Goal: Information Seeking & Learning: Check status

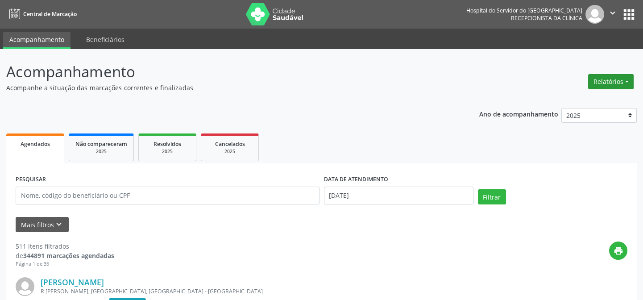
click at [600, 77] on button "Relatórios" at bounding box center [611, 81] width 46 height 15
click at [588, 99] on link "Agendamentos" at bounding box center [586, 100] width 96 height 12
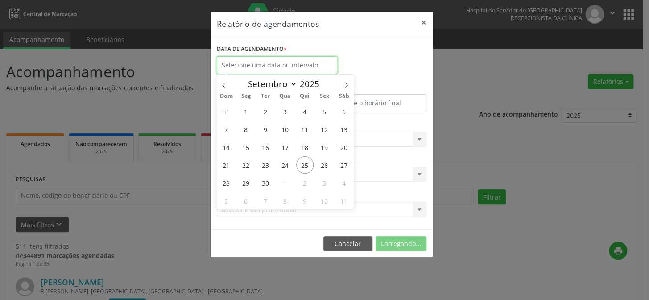
click at [273, 63] on input "text" at bounding box center [277, 65] width 121 height 18
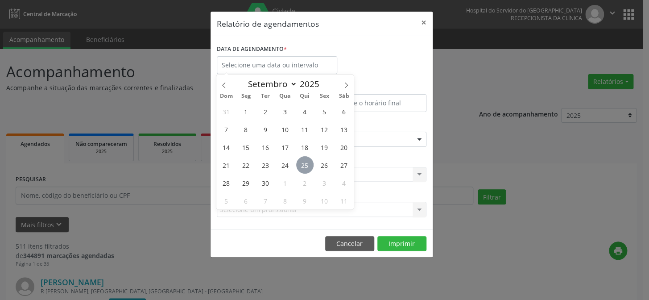
click at [305, 167] on span "25" at bounding box center [304, 164] width 17 height 17
type input "[DATE]"
click at [305, 167] on span "25" at bounding box center [304, 164] width 17 height 17
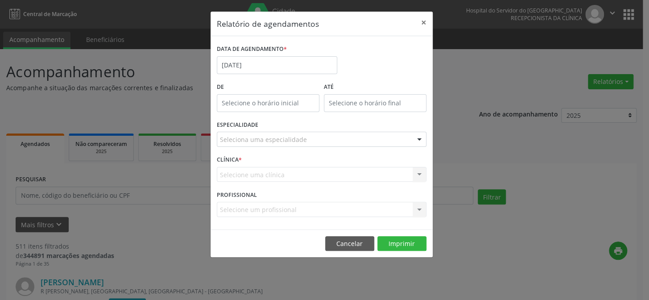
click at [260, 88] on label "De" at bounding box center [268, 87] width 103 height 14
click at [256, 101] on input "text" at bounding box center [268, 103] width 103 height 18
click at [279, 125] on span at bounding box center [281, 126] width 6 height 9
type input "11:00"
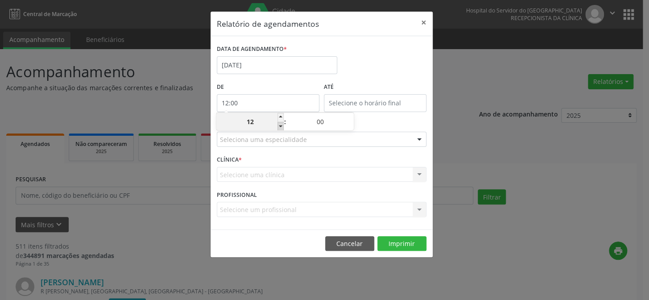
type input "11"
click at [279, 125] on span at bounding box center [281, 126] width 6 height 9
type input "10:00"
type input "10"
click at [279, 125] on span at bounding box center [281, 126] width 6 height 9
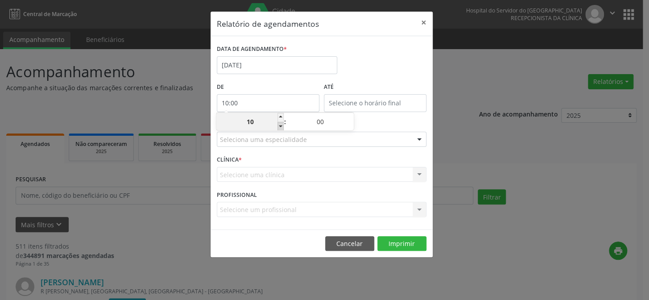
type input "09:00"
type input "09"
click at [279, 125] on span at bounding box center [281, 126] width 6 height 9
type input "08:00"
type input "08"
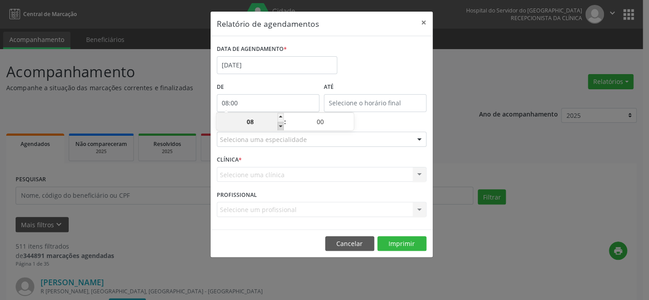
click at [279, 125] on span at bounding box center [281, 126] width 6 height 9
type input "07:00"
type input "07"
click at [377, 105] on input "12:00" at bounding box center [375, 103] width 103 height 18
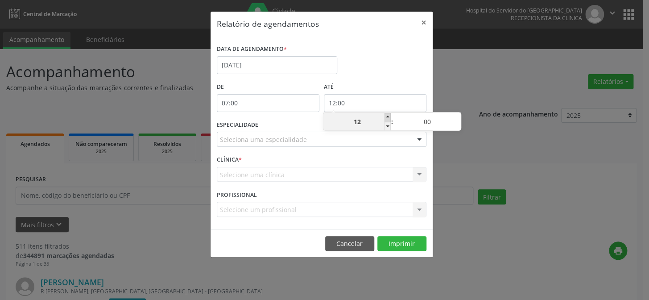
click at [386, 117] on span at bounding box center [388, 117] width 6 height 9
type input "13:00"
type input "13"
click at [386, 117] on span at bounding box center [388, 117] width 6 height 9
type input "14:00"
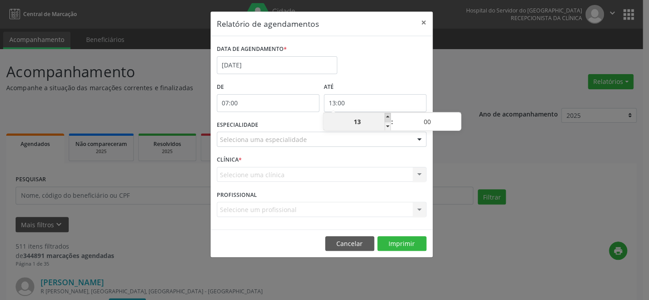
type input "14"
click at [386, 117] on span at bounding box center [388, 117] width 6 height 9
type input "15:00"
type input "15"
click at [386, 125] on span at bounding box center [388, 126] width 6 height 9
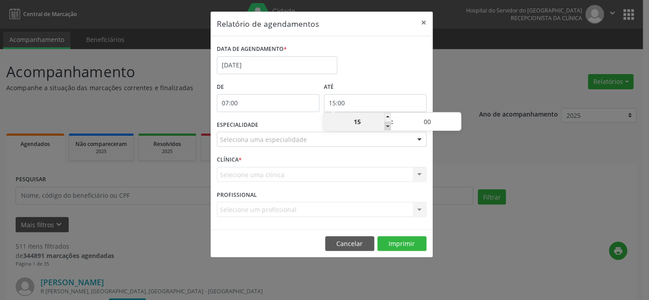
type input "14:00"
type input "14"
click at [386, 125] on span at bounding box center [388, 126] width 6 height 9
type input "13:00"
type input "13"
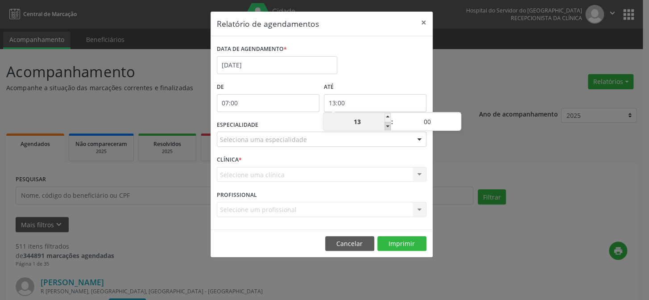
click at [386, 125] on span at bounding box center [388, 126] width 6 height 9
type input "12:00"
type input "12"
click at [386, 125] on span at bounding box center [388, 126] width 6 height 9
type input "11:00"
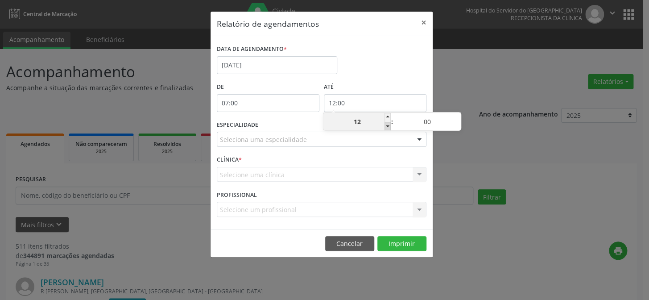
type input "11"
click at [386, 125] on span at bounding box center [388, 126] width 6 height 9
type input "10:00"
type input "10"
click at [386, 125] on span at bounding box center [388, 126] width 6 height 9
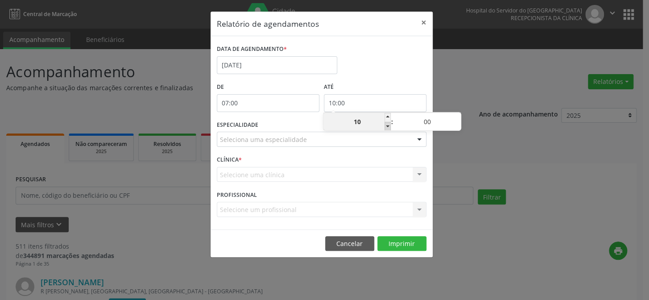
type input "09:00"
type input "09"
click at [386, 125] on span at bounding box center [388, 126] width 6 height 9
type input "08:00"
type input "08"
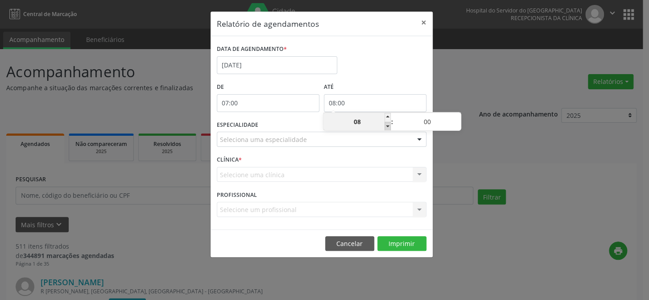
click at [386, 125] on span at bounding box center [388, 126] width 6 height 9
type input "07:00"
type input "07"
click at [418, 141] on div at bounding box center [419, 139] width 13 height 15
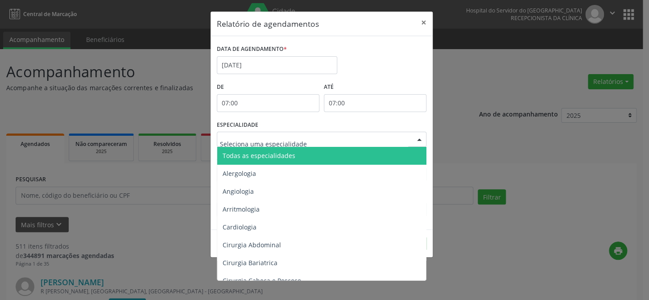
click at [399, 158] on span "Todas as especialidades" at bounding box center [322, 156] width 210 height 18
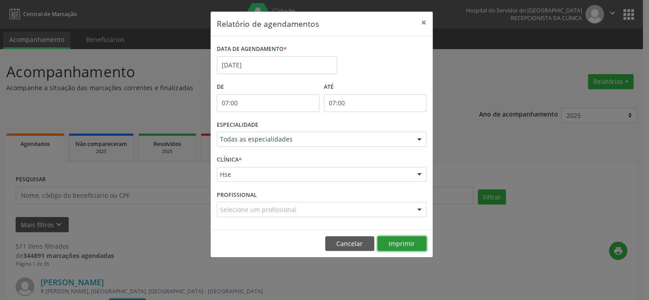
click at [413, 243] on button "Imprimir" at bounding box center [402, 243] width 49 height 15
click at [423, 24] on button "×" at bounding box center [424, 23] width 18 height 22
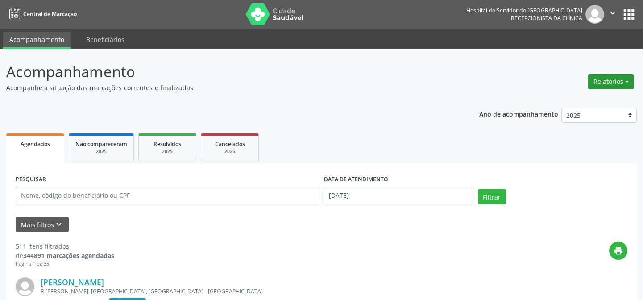
click at [619, 77] on button "Relatórios" at bounding box center [611, 81] width 46 height 15
click at [569, 101] on link "Agendamentos" at bounding box center [586, 100] width 96 height 12
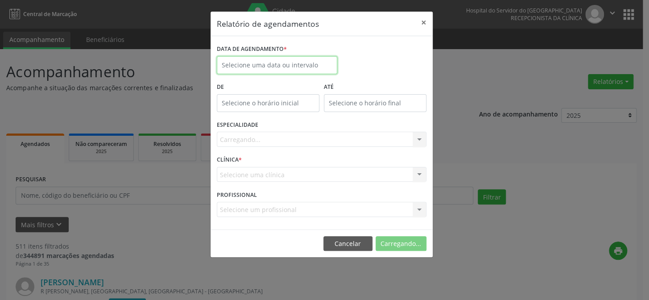
click at [248, 60] on input "text" at bounding box center [277, 65] width 121 height 18
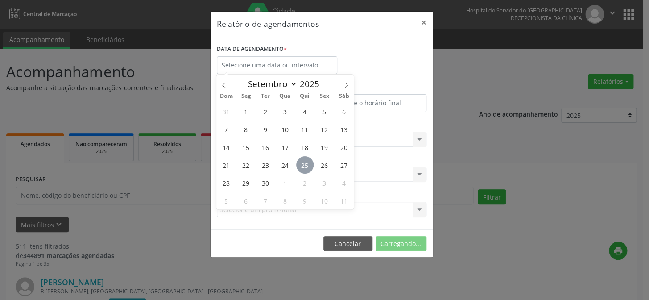
click at [303, 162] on span "25" at bounding box center [304, 164] width 17 height 17
type input "[DATE]"
click at [303, 162] on span "25" at bounding box center [304, 164] width 17 height 17
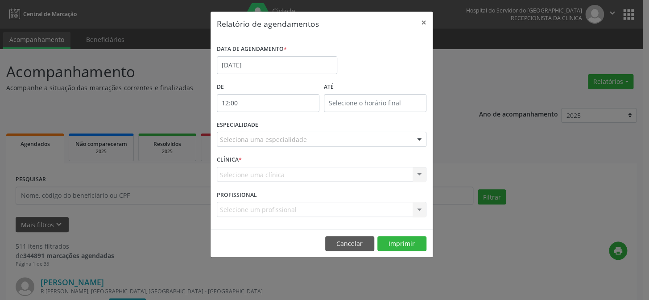
click at [274, 100] on input "12:00" at bounding box center [268, 103] width 103 height 18
click at [282, 127] on span at bounding box center [281, 126] width 6 height 9
type input "11:00"
type input "11"
click at [282, 127] on span at bounding box center [281, 126] width 6 height 9
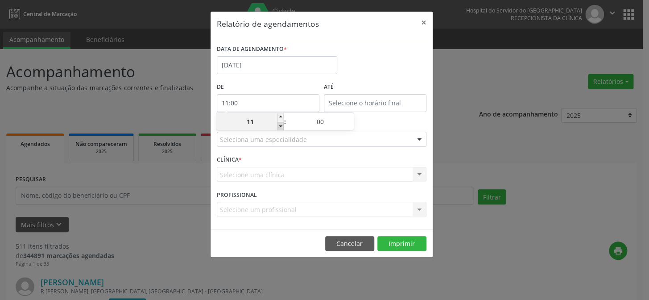
type input "10:00"
type input "10"
click at [282, 127] on span at bounding box center [281, 126] width 6 height 9
type input "09:00"
type input "09"
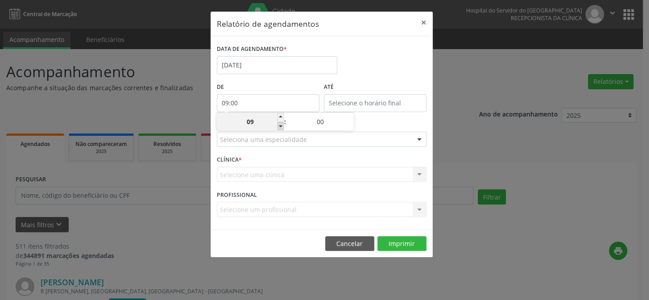
click at [282, 127] on span at bounding box center [281, 126] width 6 height 9
type input "08:00"
type input "08"
click at [282, 127] on span at bounding box center [281, 126] width 6 height 9
type input "07:00"
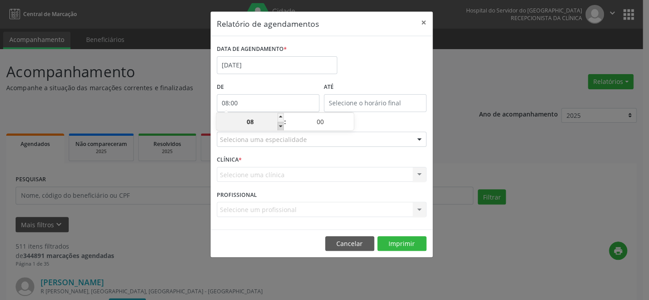
type input "07"
click at [377, 103] on input "12:00" at bounding box center [375, 103] width 103 height 18
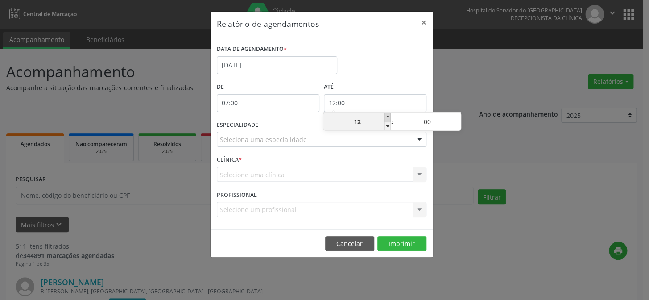
click at [388, 119] on span at bounding box center [388, 117] width 6 height 9
type input "13:00"
type input "13"
click at [388, 119] on span at bounding box center [388, 117] width 6 height 9
type input "14:00"
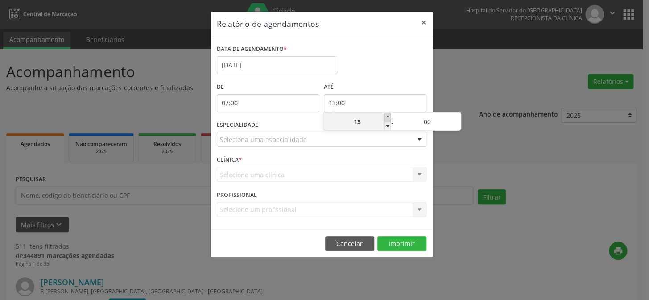
type input "14"
click at [388, 119] on span at bounding box center [388, 117] width 6 height 9
type input "15:00"
type input "15"
click at [388, 119] on span at bounding box center [388, 117] width 6 height 9
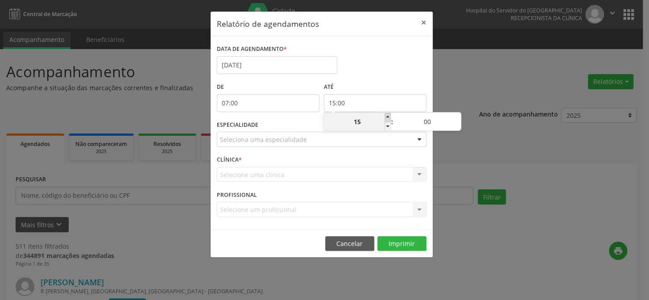
type input "16:00"
type input "16"
click at [388, 119] on span at bounding box center [388, 117] width 6 height 9
type input "17:00"
type input "17"
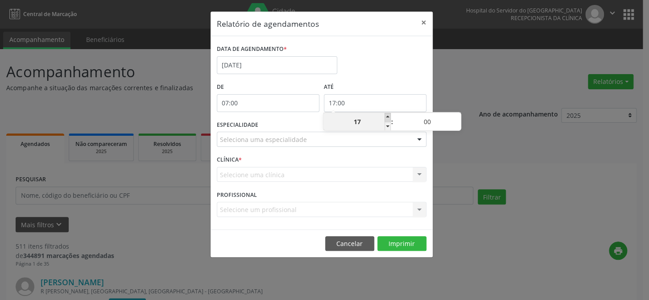
click at [388, 119] on span at bounding box center [388, 117] width 6 height 9
type input "18:00"
type input "18"
click at [388, 119] on span at bounding box center [388, 117] width 6 height 9
type input "19:00"
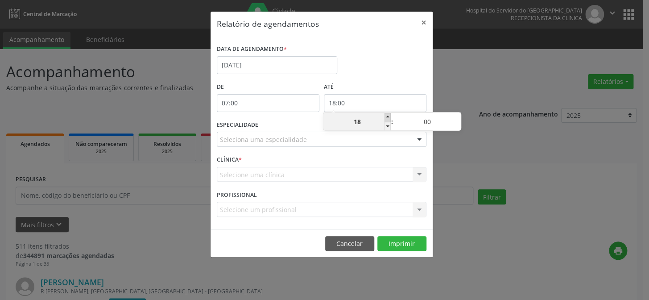
type input "19"
click at [388, 119] on span at bounding box center [388, 117] width 6 height 9
type input "20:00"
type input "20"
click at [419, 138] on div at bounding box center [419, 139] width 13 height 15
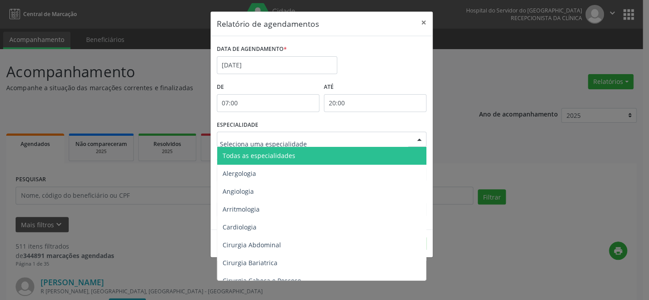
click at [377, 158] on span "Todas as especialidades" at bounding box center [322, 156] width 210 height 18
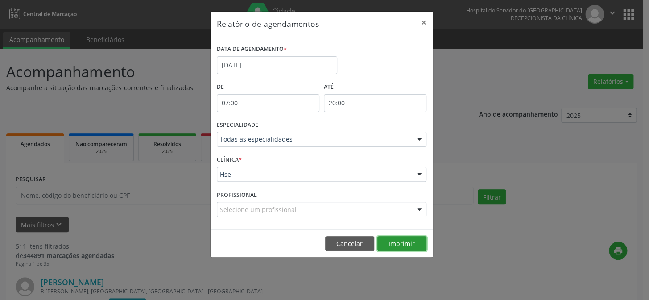
click at [401, 244] on button "Imprimir" at bounding box center [402, 243] width 49 height 15
click at [423, 20] on button "×" at bounding box center [424, 23] width 18 height 22
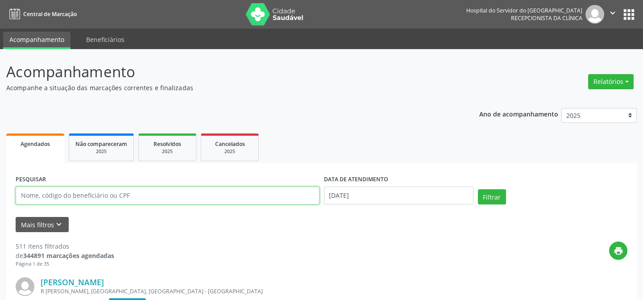
click at [17, 193] on input "text" at bounding box center [168, 196] width 304 height 18
type input "30505330482"
click at [478, 189] on button "Filtrar" at bounding box center [492, 196] width 28 height 15
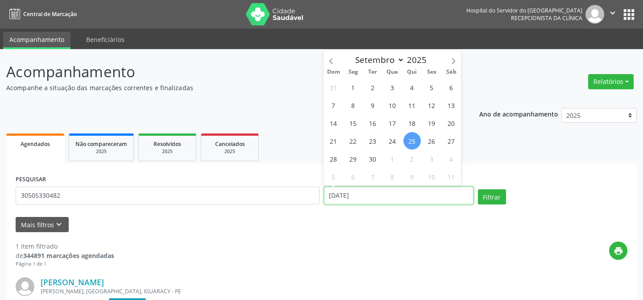
click at [334, 196] on input "[DATE]" at bounding box center [399, 196] width 150 height 18
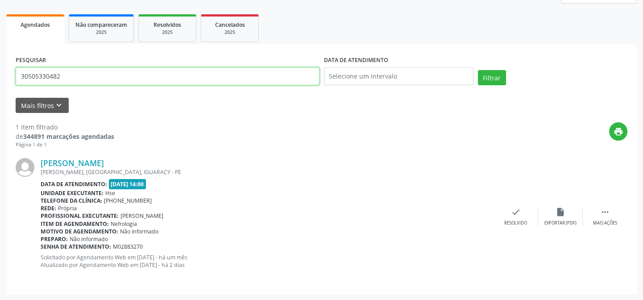
click at [71, 80] on input "30505330482" at bounding box center [168, 76] width 304 height 18
type input "3"
type input "41777999472"
click at [478, 70] on button "Filtrar" at bounding box center [492, 77] width 28 height 15
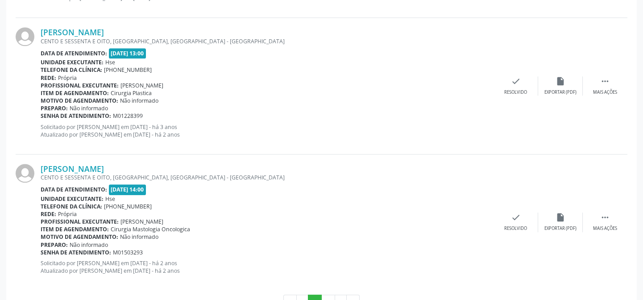
scroll to position [2051, 0]
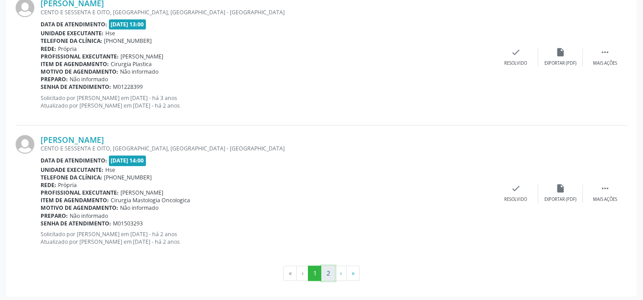
click at [330, 270] on button "2" at bounding box center [328, 273] width 14 height 15
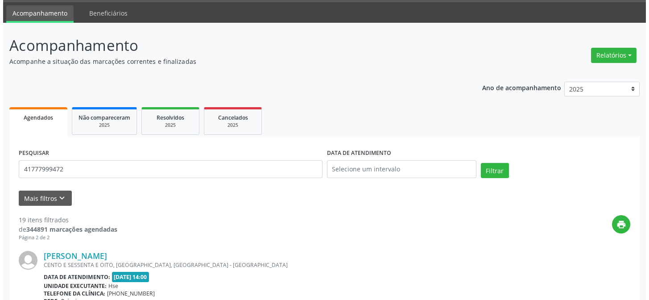
scroll to position [25, 0]
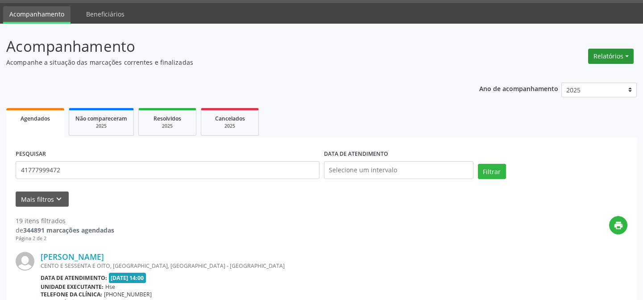
click at [615, 51] on button "Relatórios" at bounding box center [611, 56] width 46 height 15
click at [591, 69] on link "Agendamentos" at bounding box center [586, 75] width 96 height 12
select select "8"
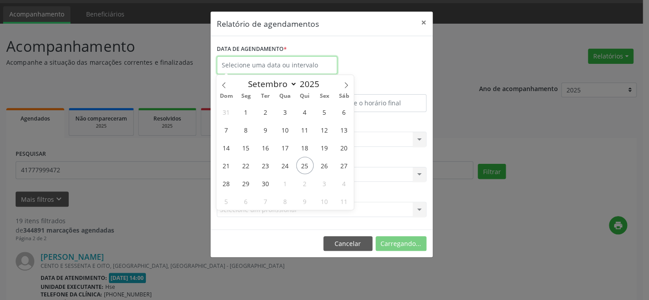
click at [294, 61] on input "text" at bounding box center [277, 65] width 121 height 18
click at [308, 160] on span "25" at bounding box center [304, 165] width 17 height 17
type input "[DATE]"
click at [308, 160] on span "25" at bounding box center [304, 165] width 17 height 17
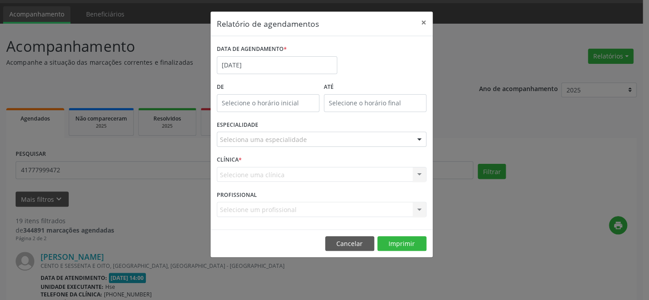
click at [418, 138] on div at bounding box center [419, 139] width 13 height 15
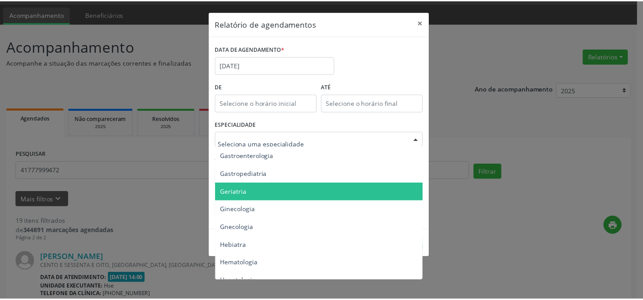
scroll to position [608, 0]
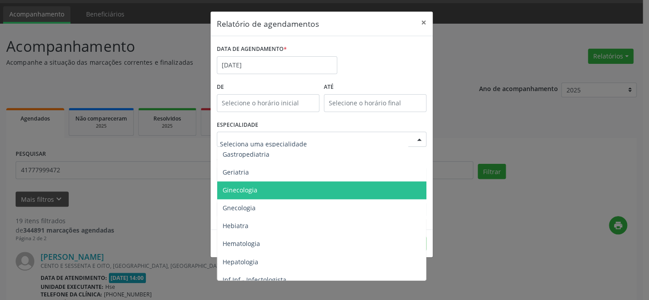
click at [312, 192] on span "Ginecologia" at bounding box center [322, 190] width 210 height 18
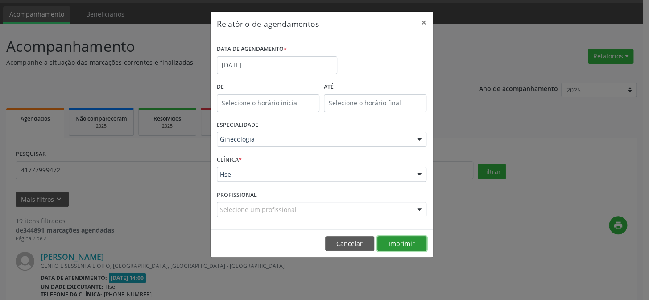
click at [401, 245] on button "Imprimir" at bounding box center [402, 243] width 49 height 15
click at [423, 23] on button "×" at bounding box center [424, 23] width 18 height 22
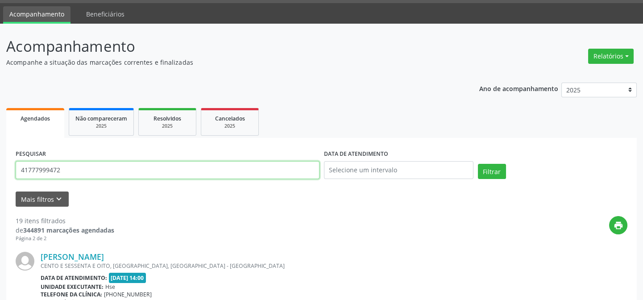
click at [70, 171] on input "41777999472" at bounding box center [168, 170] width 304 height 18
type input "4"
click at [478, 164] on button "Filtrar" at bounding box center [492, 171] width 28 height 15
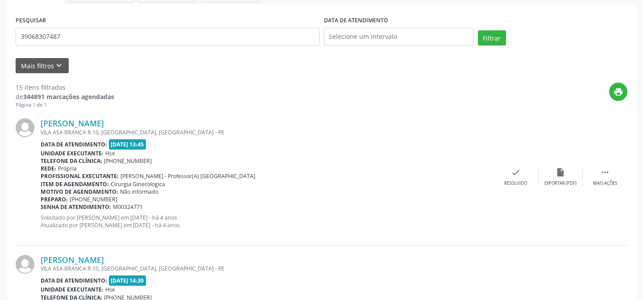
scroll to position [0, 0]
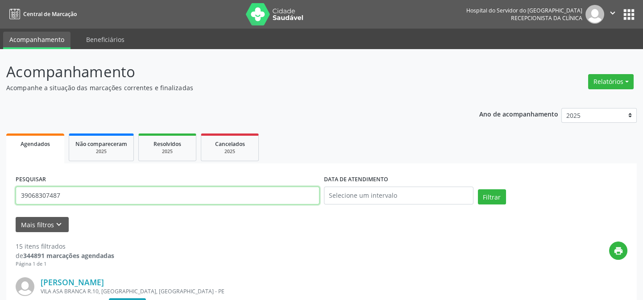
click at [85, 194] on input "39068307487" at bounding box center [168, 196] width 304 height 18
type input "3"
type input "[PERSON_NAME]"
click at [478, 189] on button "Filtrar" at bounding box center [492, 196] width 28 height 15
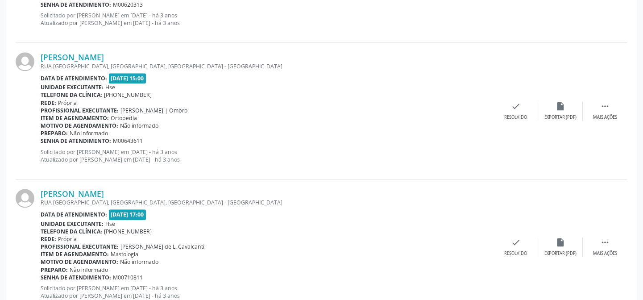
scroll to position [2051, 0]
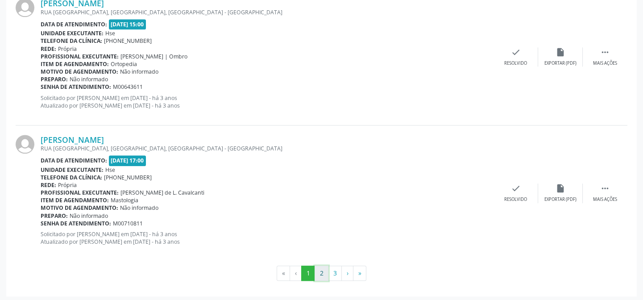
click at [325, 271] on button "2" at bounding box center [322, 273] width 14 height 15
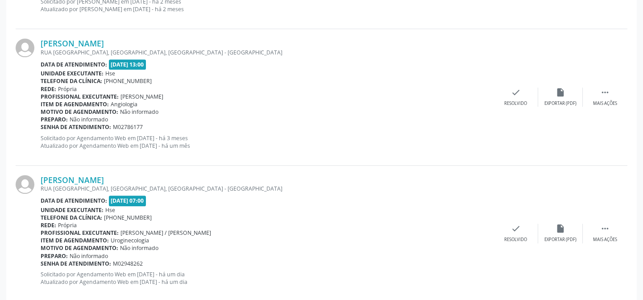
scroll to position [2010, 0]
